Goal: Book appointment/travel/reservation

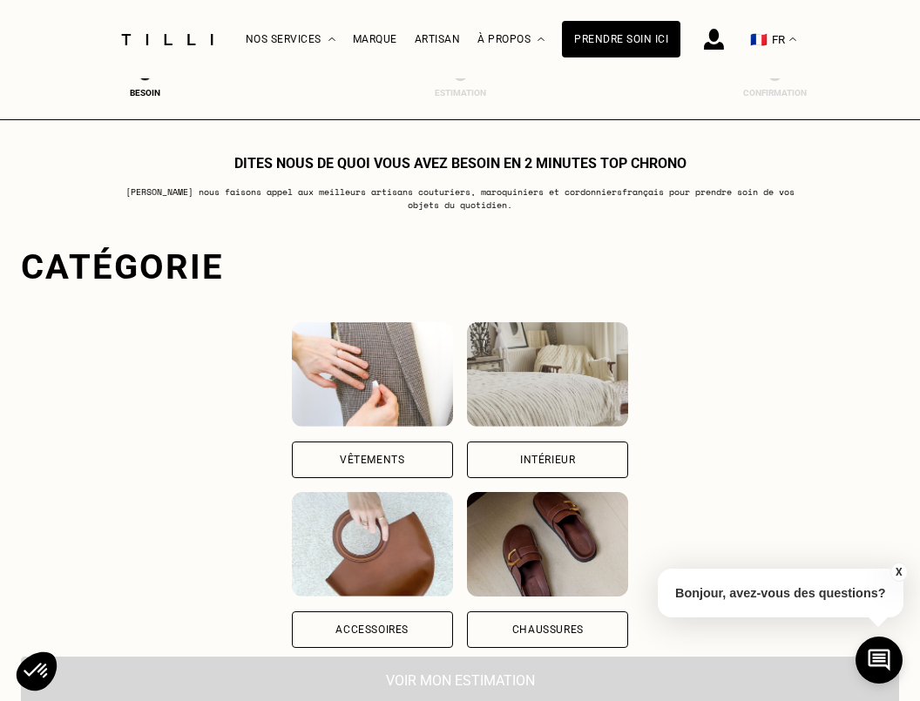
click at [413, 456] on div "Vêtements" at bounding box center [372, 460] width 161 height 37
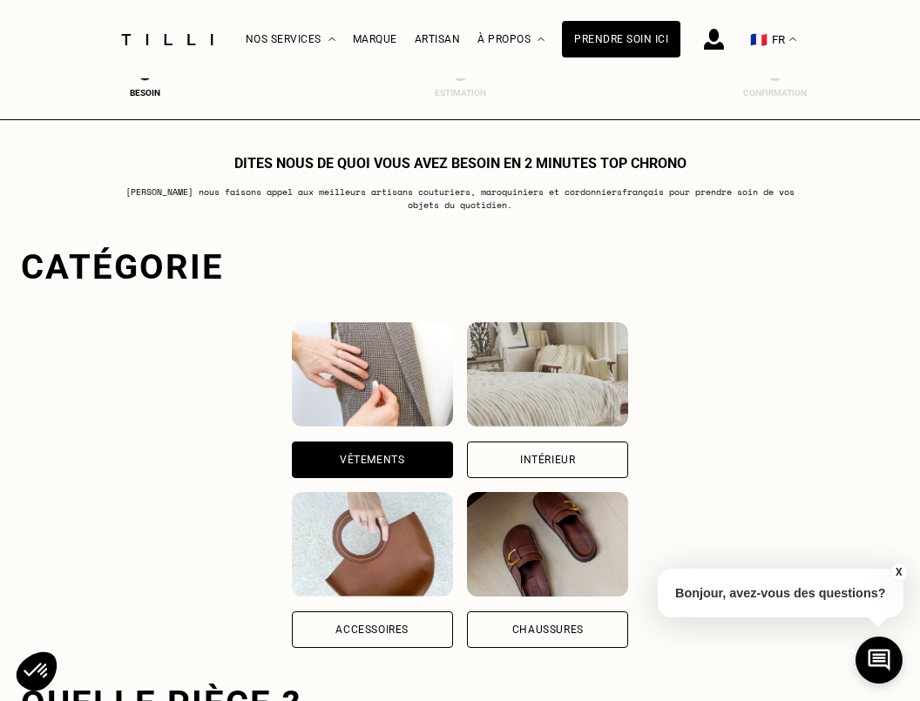
scroll to position [535, 0]
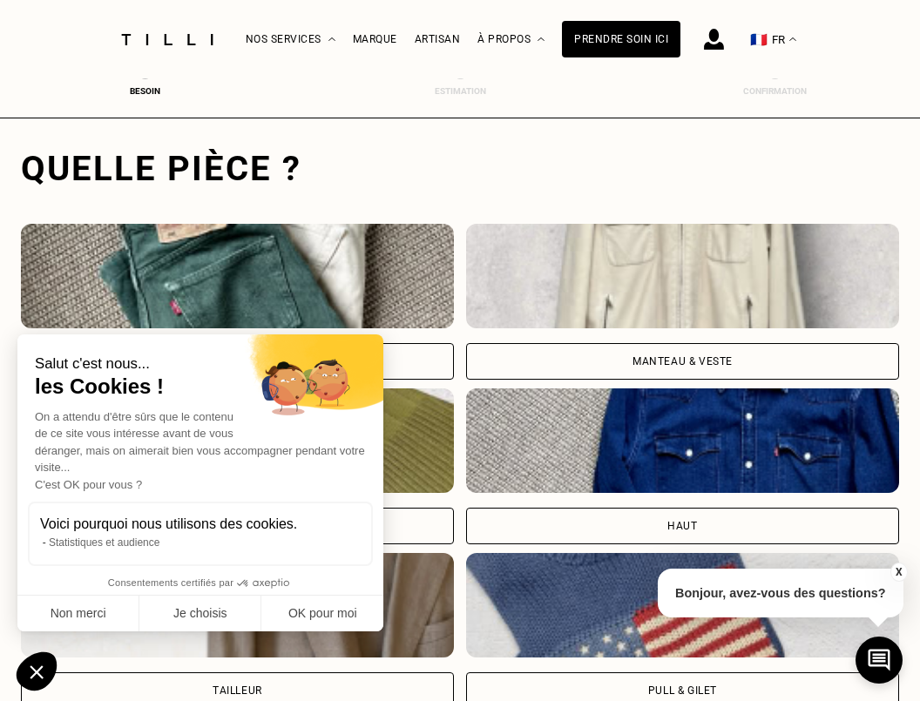
click at [436, 350] on div "Pantalon" at bounding box center [237, 361] width 433 height 37
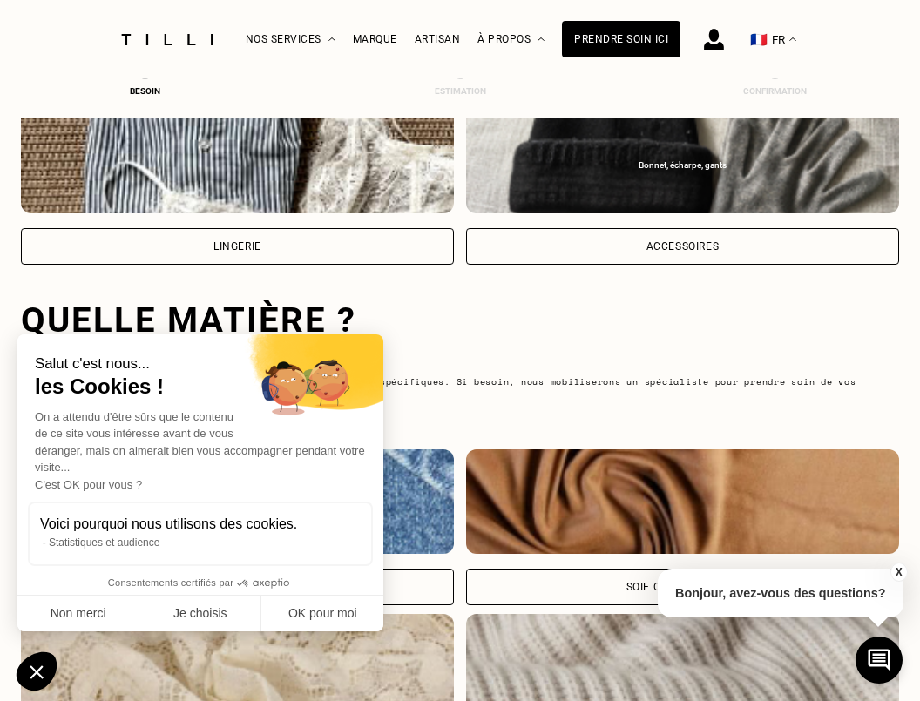
scroll to position [1625, 0]
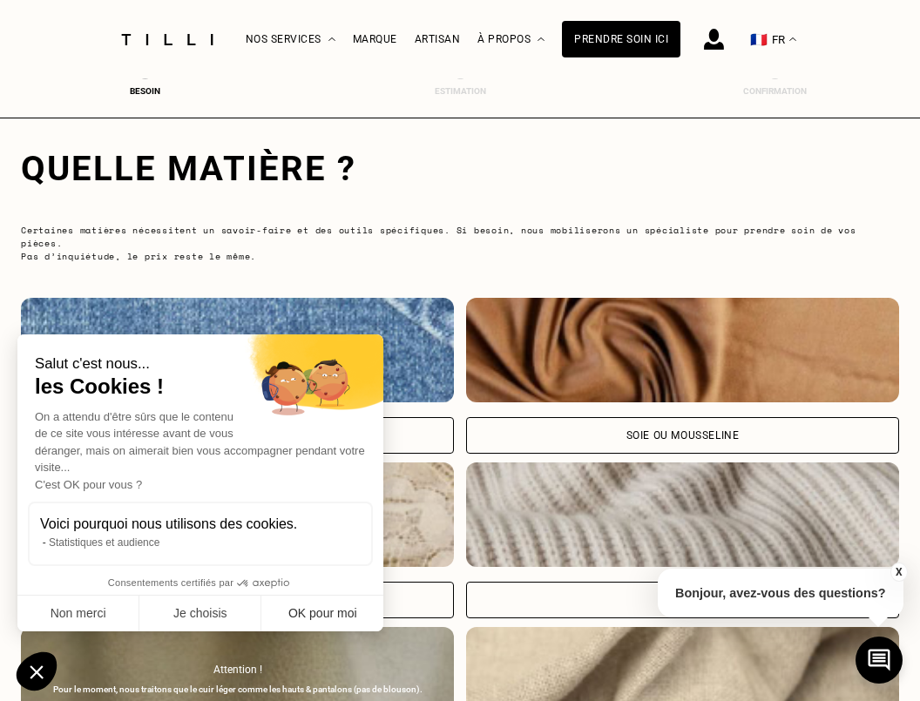
click at [320, 612] on button "OK pour moi" at bounding box center [322, 614] width 122 height 37
checkbox input "true"
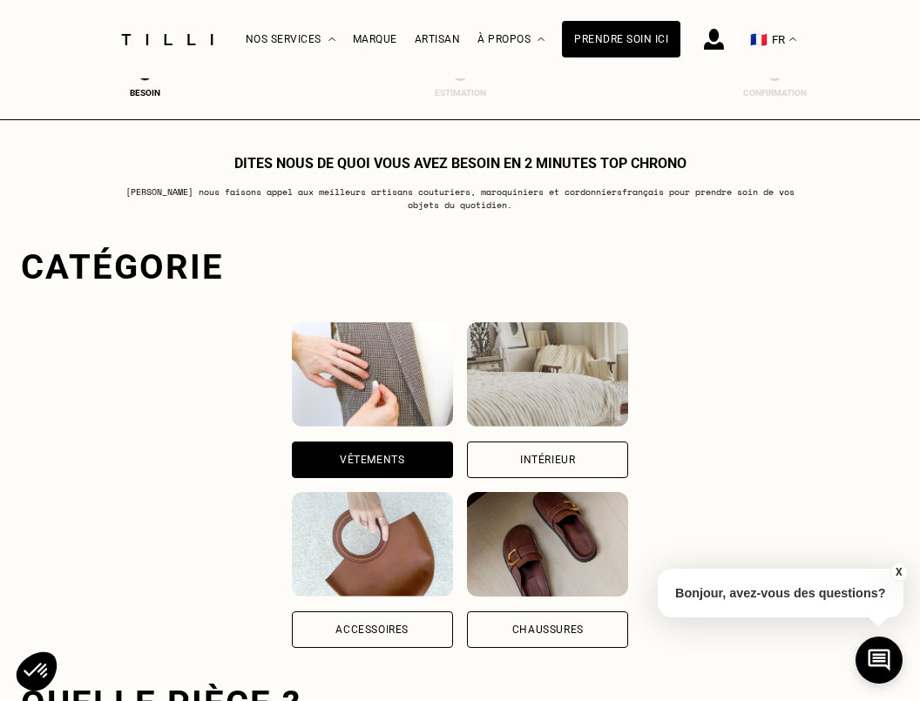
click at [340, 459] on div "Vêtements" at bounding box center [372, 460] width 64 height 10
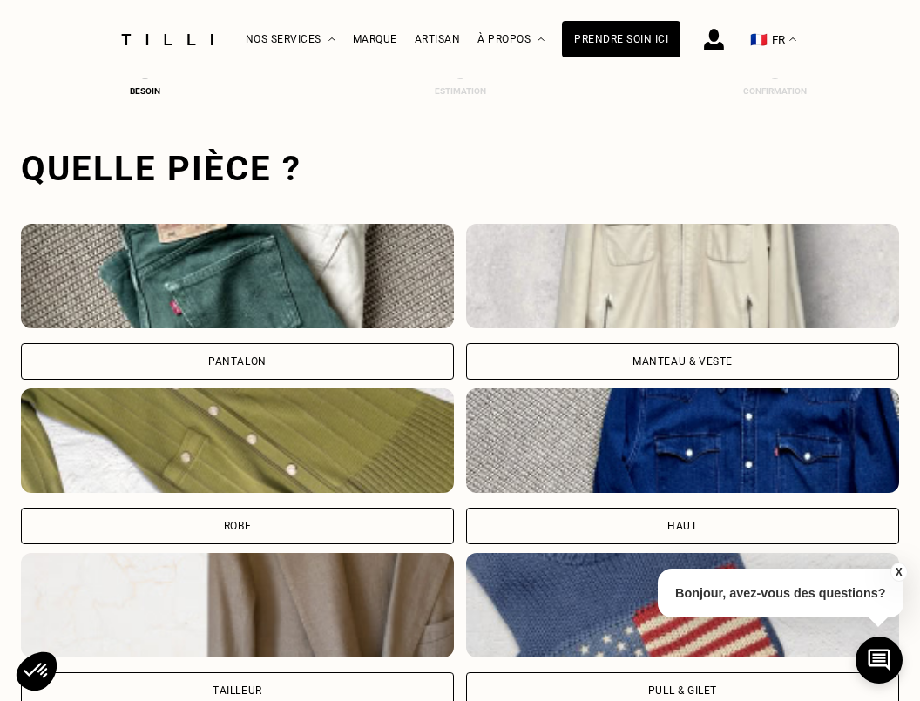
click at [374, 366] on div "Pantalon" at bounding box center [237, 361] width 433 height 37
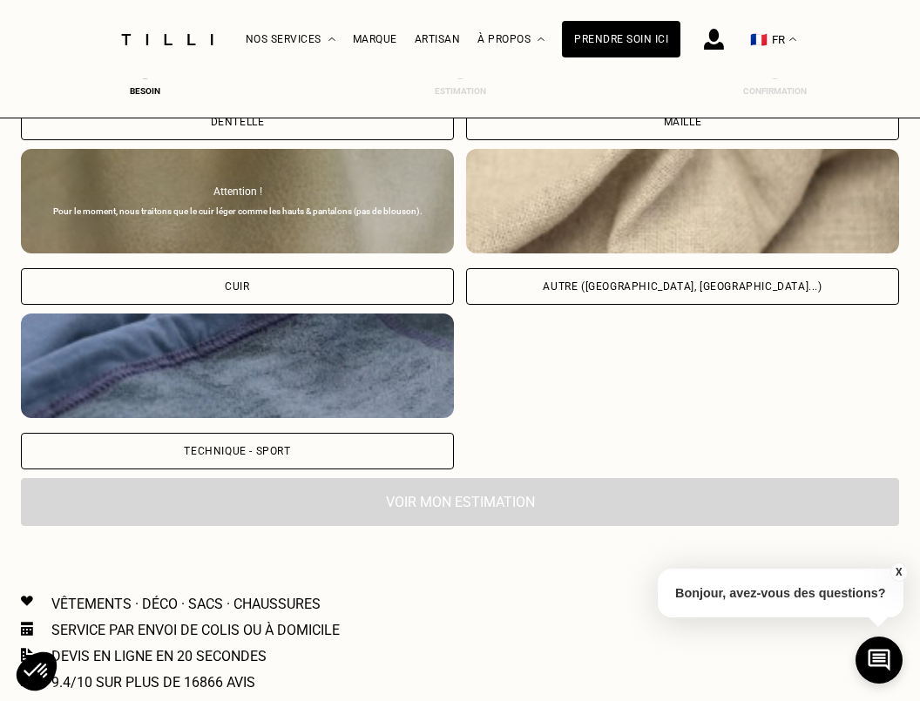
scroll to position [2099, 0]
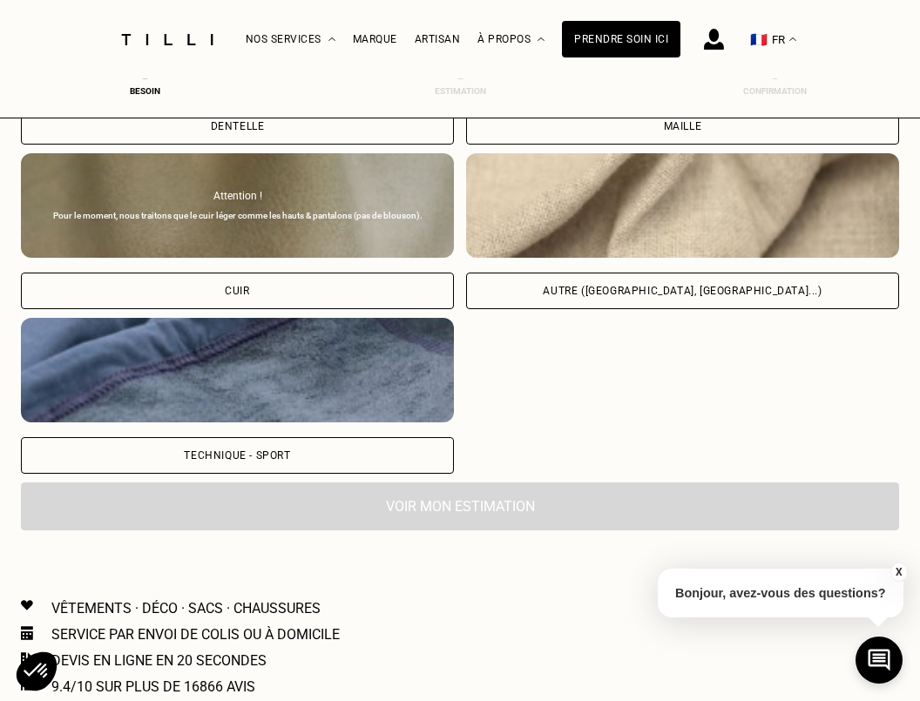
click at [634, 286] on div "Autre ([GEOGRAPHIC_DATA], [GEOGRAPHIC_DATA]...)" at bounding box center [682, 291] width 279 height 10
select select "FR"
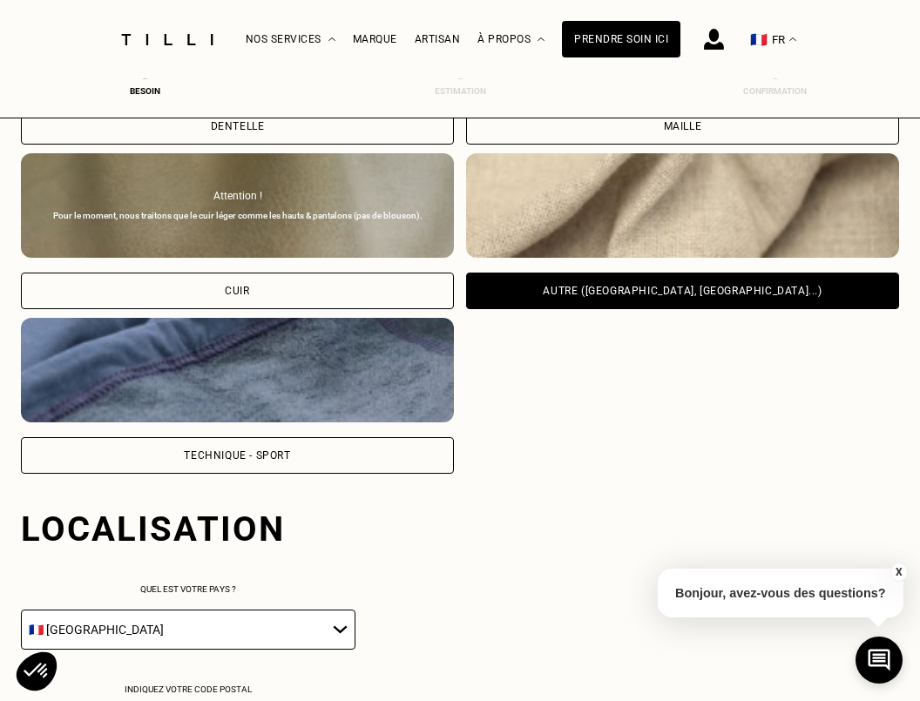
scroll to position [2459, 0]
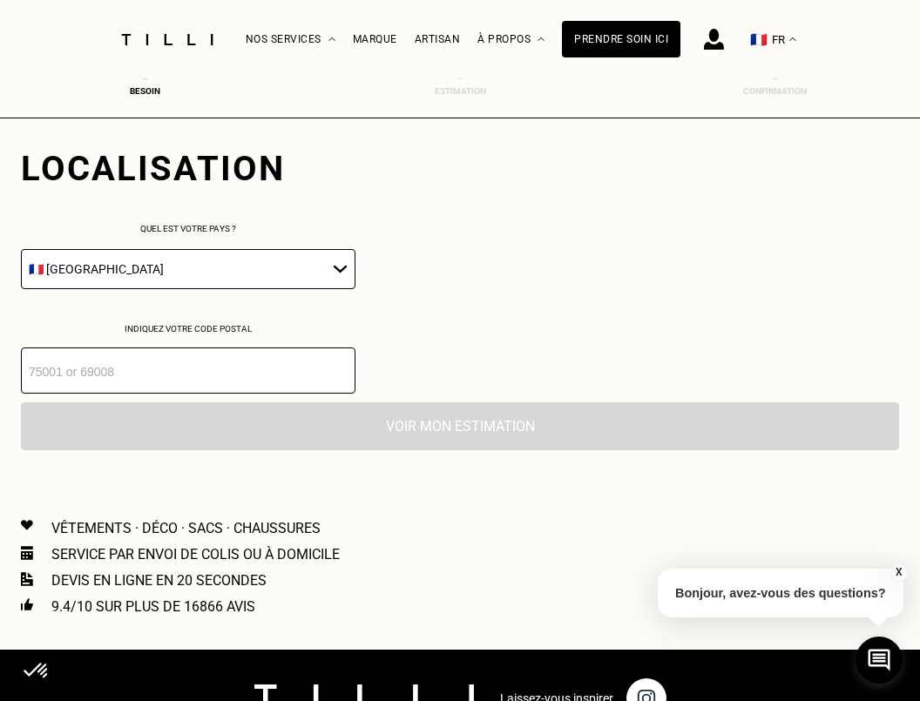
click at [231, 365] on input "number" at bounding box center [188, 371] width 335 height 46
type input "94000"
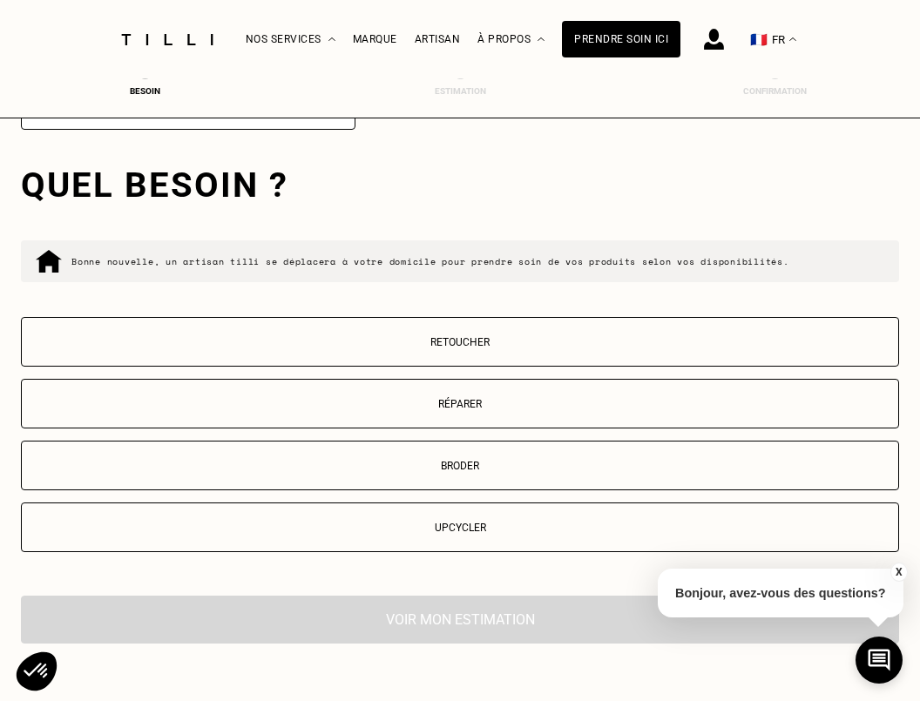
scroll to position [2746, 0]
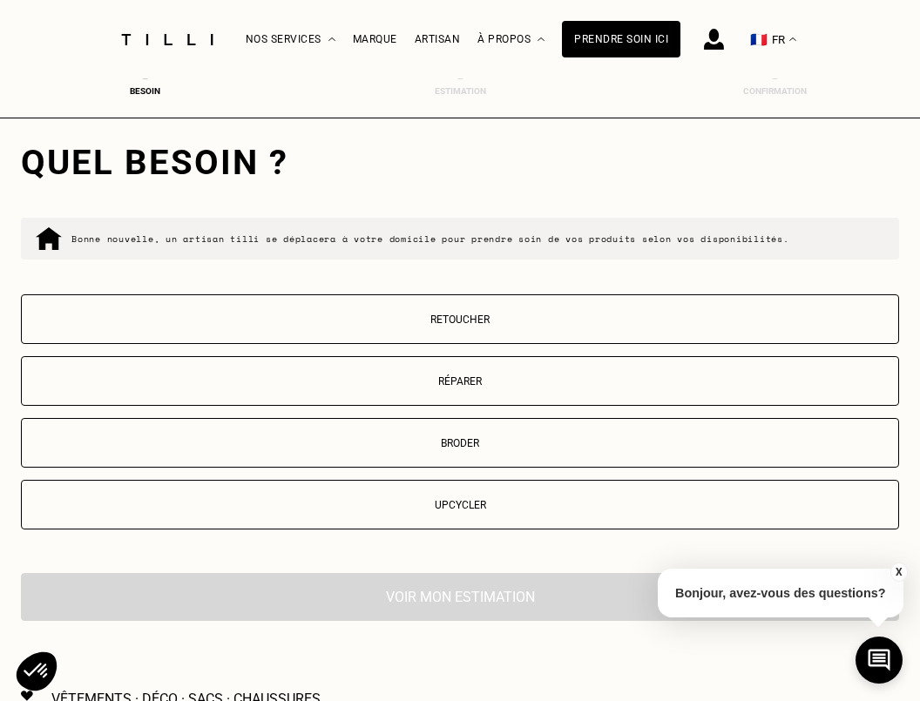
click at [475, 325] on p "Retoucher" at bounding box center [459, 320] width 859 height 12
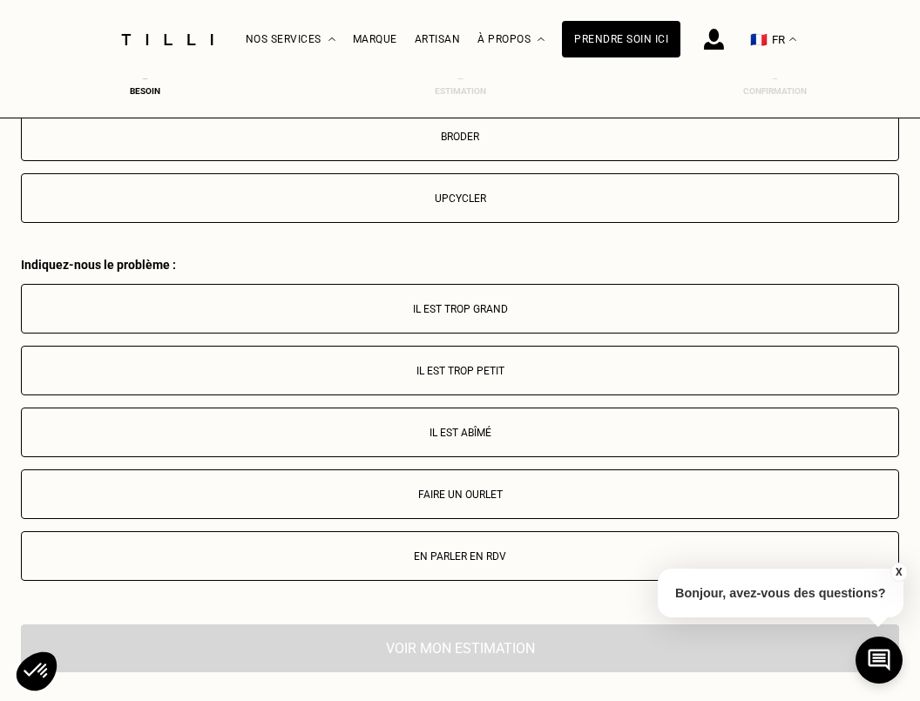
scroll to position [3044, 0]
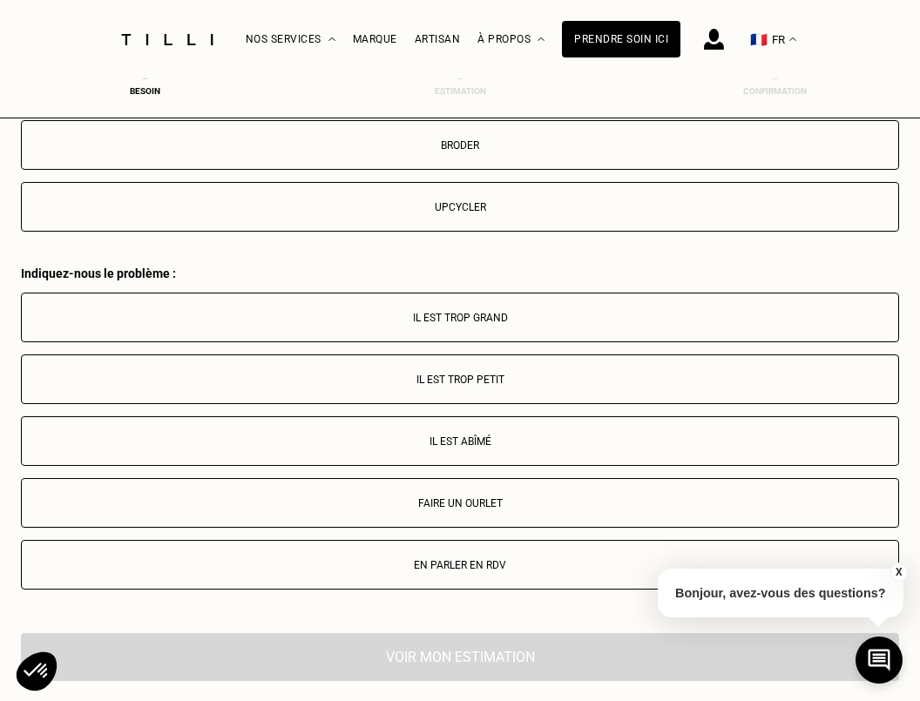
click at [471, 380] on p "Il est trop petit" at bounding box center [459, 380] width 859 height 12
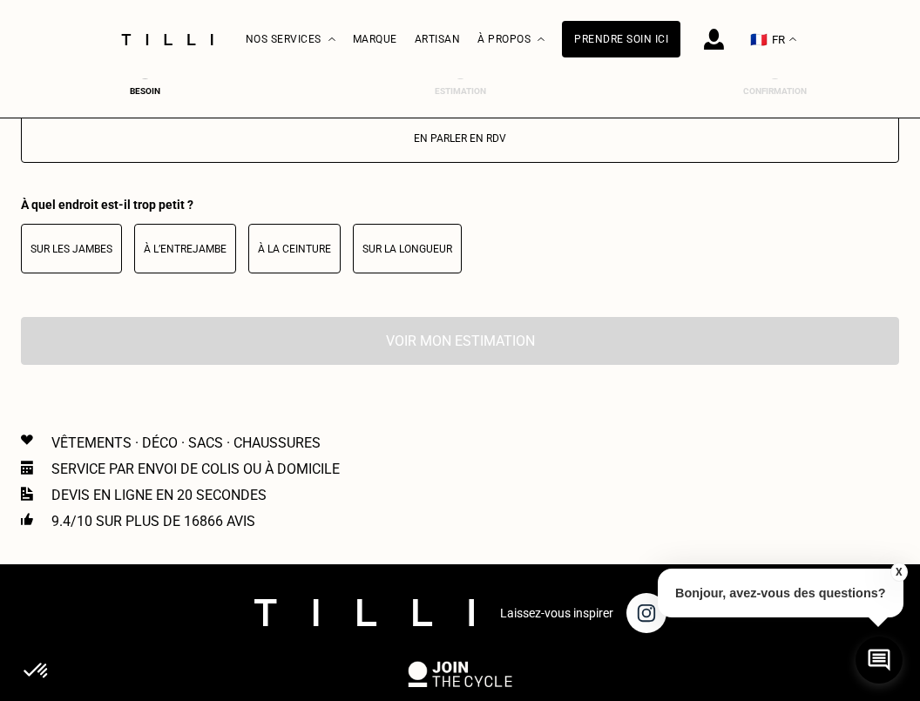
scroll to position [3468, 0]
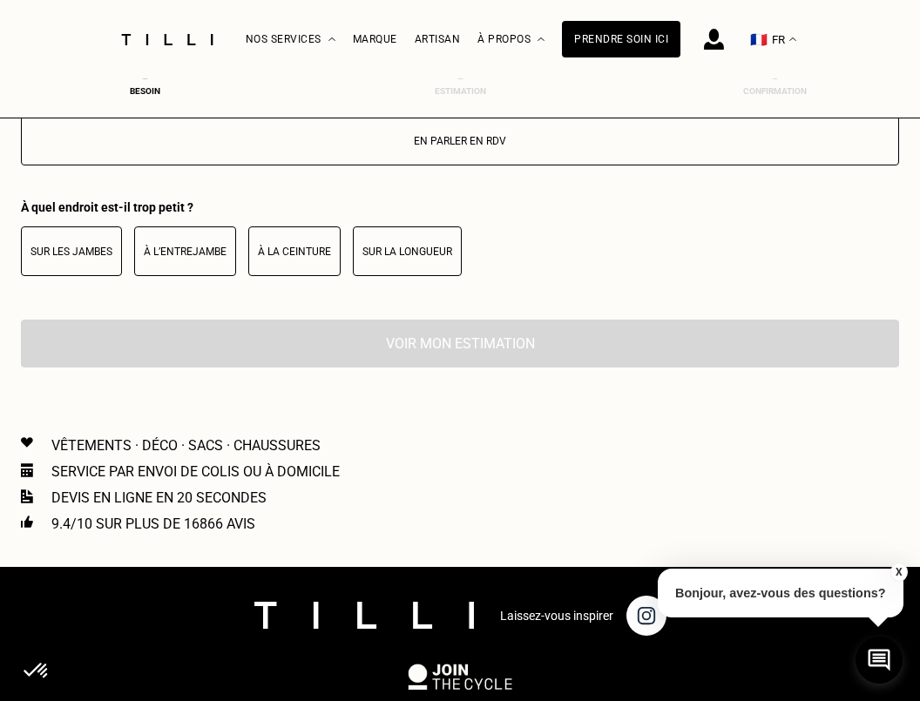
click at [295, 272] on button "À la ceinture" at bounding box center [294, 251] width 92 height 50
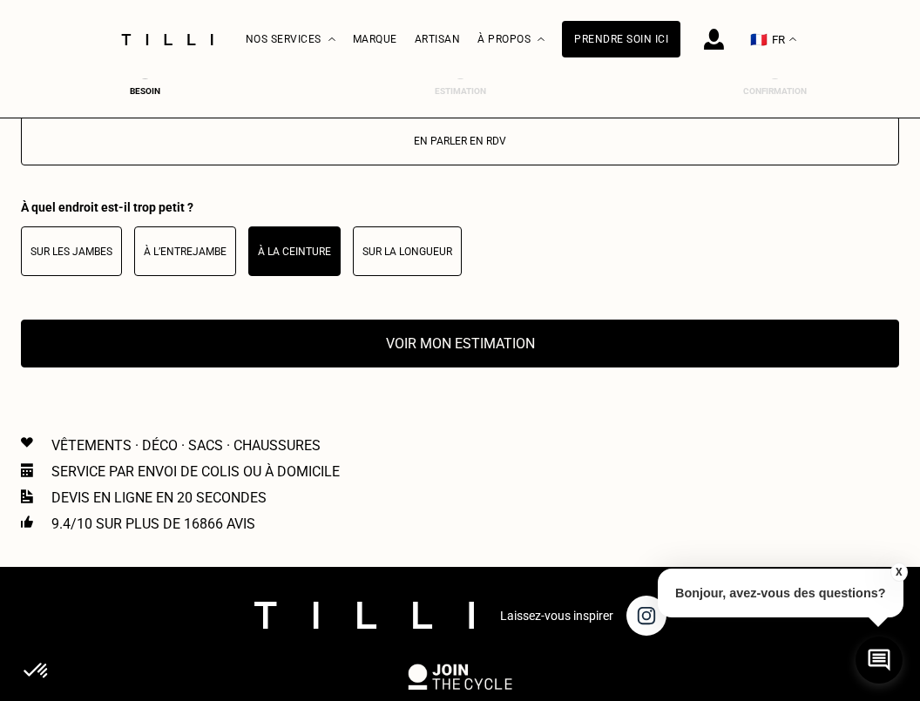
click at [409, 353] on button "Voir mon estimation" at bounding box center [460, 344] width 878 height 48
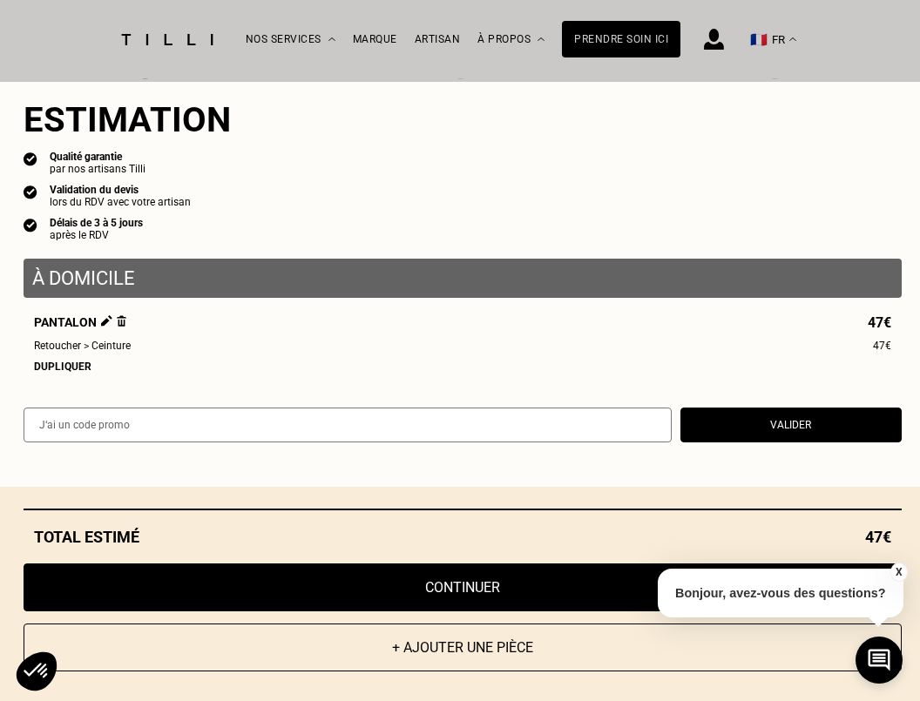
scroll to position [3575, 0]
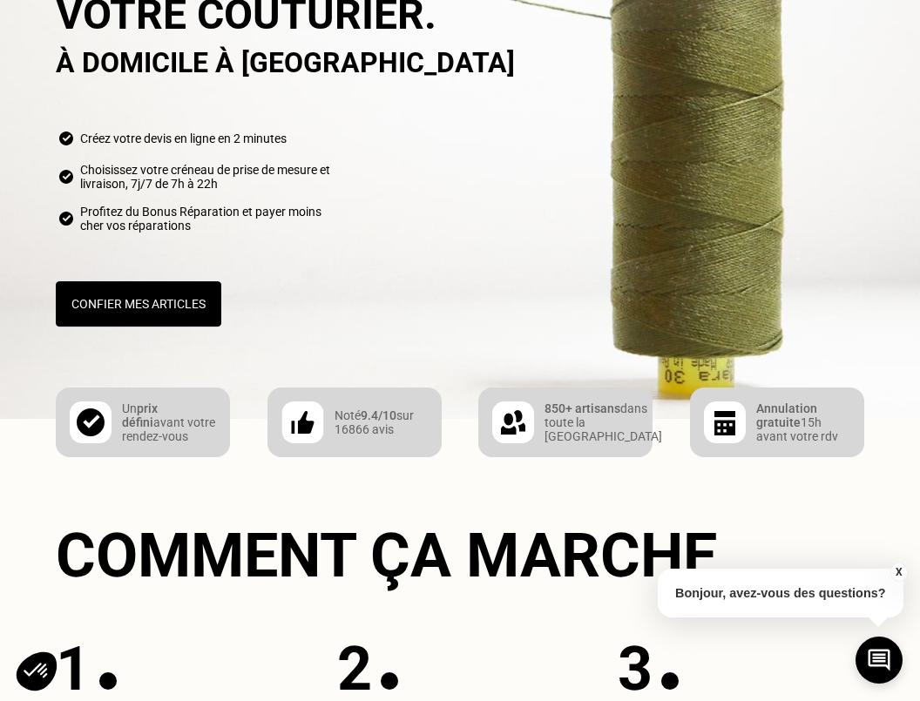
scroll to position [63, 0]
